Goal: Navigation & Orientation: Find specific page/section

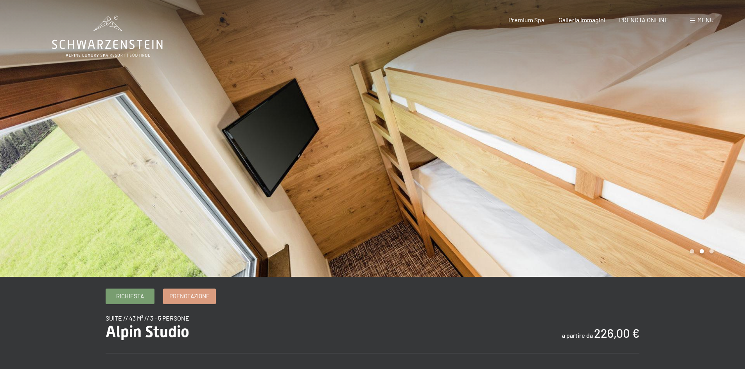
click at [122, 43] on icon at bounding box center [107, 44] width 111 height 9
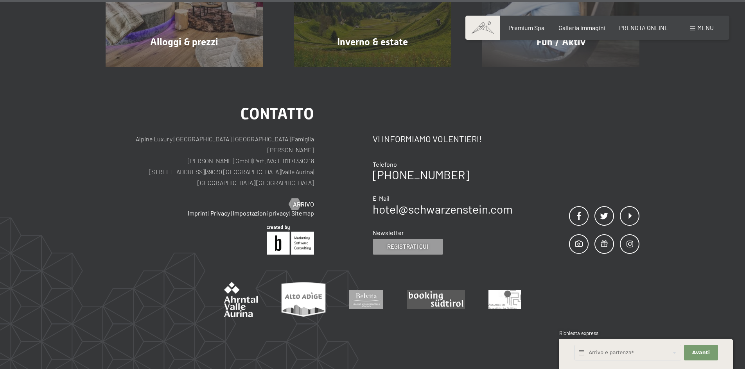
scroll to position [3940, 0]
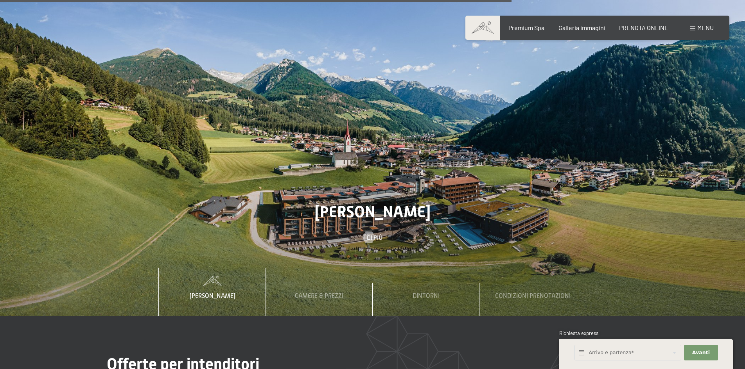
click at [705, 26] on span "Menu" at bounding box center [705, 27] width 16 height 7
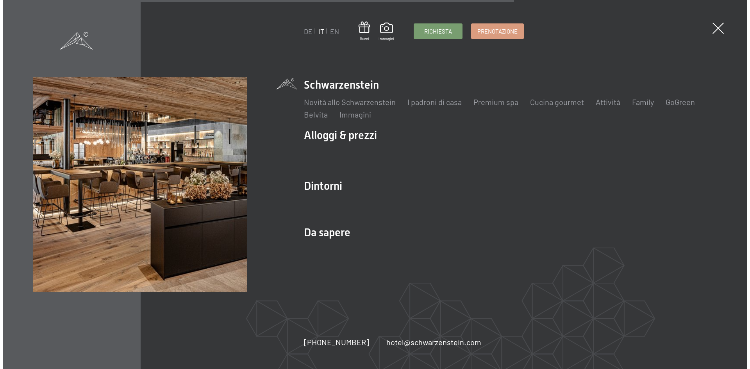
scroll to position [2741, 0]
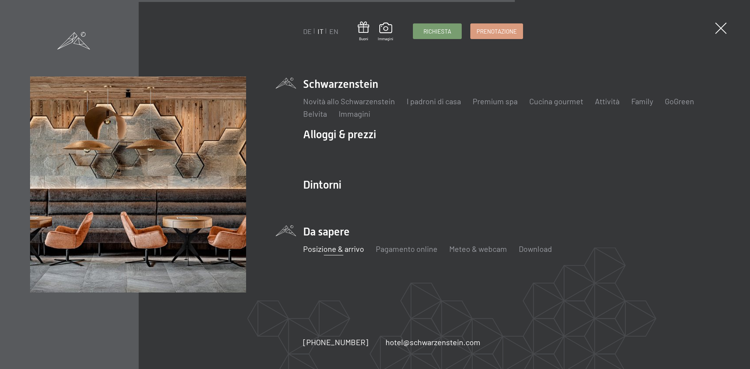
click at [335, 249] on link "Posizione & arrivo" at bounding box center [333, 248] width 61 height 9
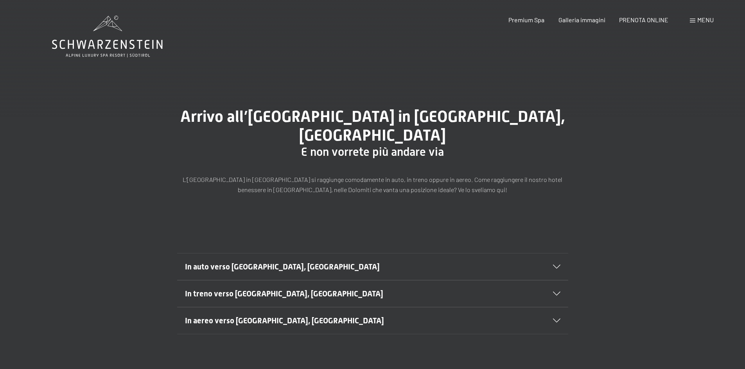
click at [264, 289] on span "In treno verso Lutago, Alto Adige" at bounding box center [284, 293] width 198 height 9
